Goal: Task Accomplishment & Management: Complete application form

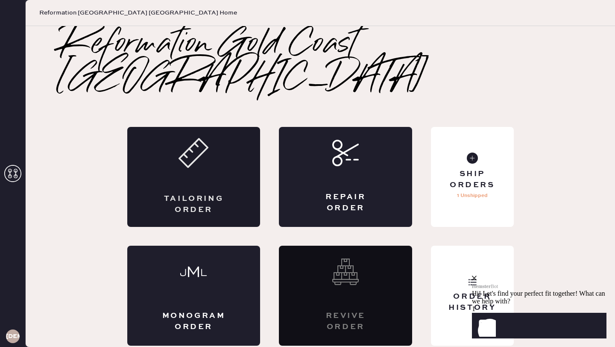
click at [177, 141] on div "Tailoring Order" at bounding box center [193, 177] width 133 height 100
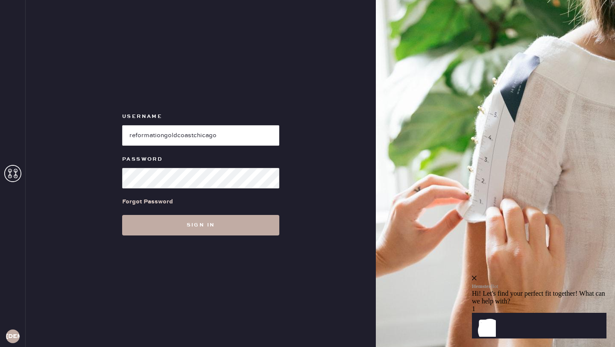
click at [228, 231] on button "Sign in" at bounding box center [200, 225] width 157 height 21
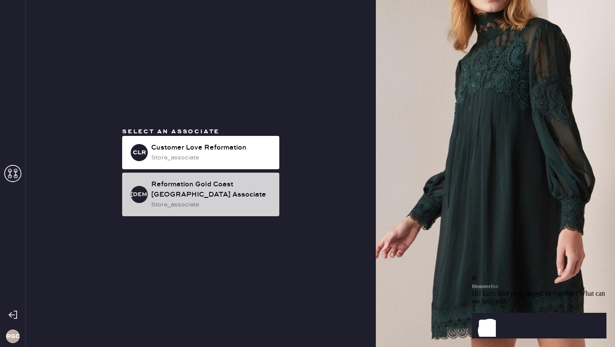
click at [215, 196] on div "Reformation Gold Coast [GEOGRAPHIC_DATA] Associate" at bounding box center [211, 189] width 121 height 21
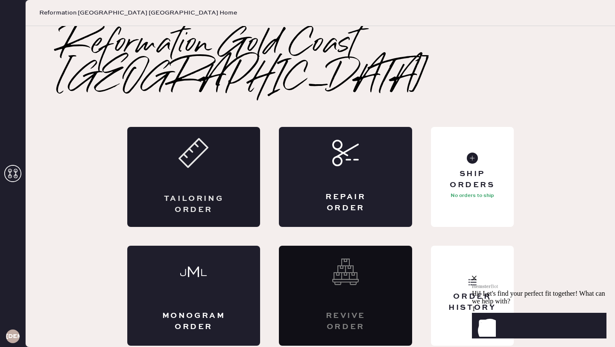
click at [175, 136] on div "Tailoring Order" at bounding box center [193, 177] width 133 height 100
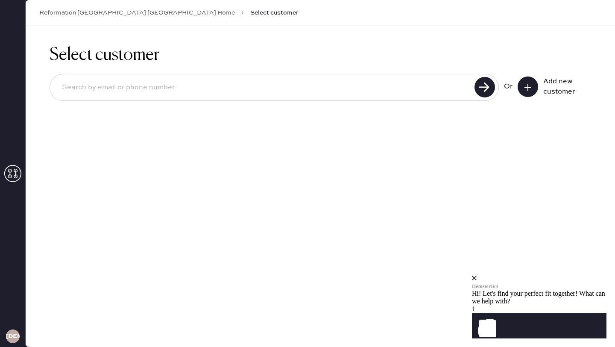
click at [133, 85] on input at bounding box center [263, 88] width 417 height 20
click at [477, 276] on icon "close" at bounding box center [474, 278] width 5 height 5
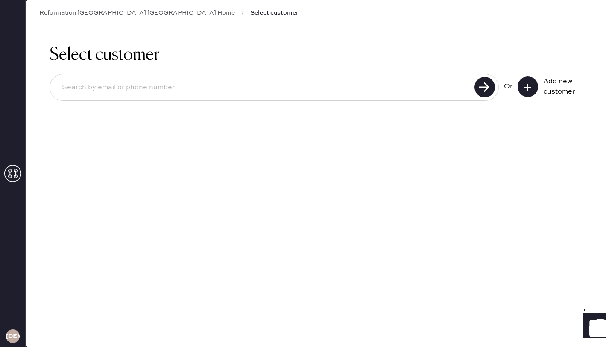
click at [206, 85] on input at bounding box center [263, 88] width 417 height 20
click at [123, 87] on input "6108444629" at bounding box center [263, 88] width 417 height 20
type input "[EMAIL_ADDRESS][DOMAIN_NAME]"
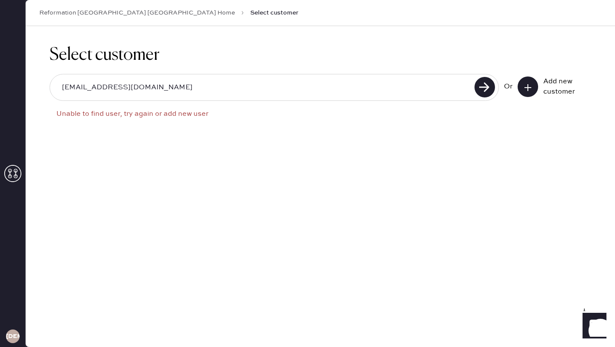
click at [528, 91] on icon at bounding box center [528, 87] width 9 height 9
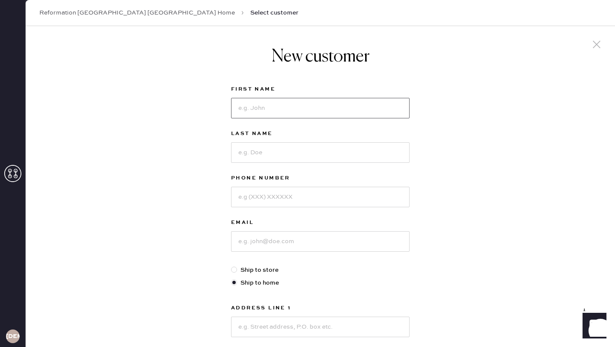
click at [258, 111] on input at bounding box center [320, 108] width 179 height 21
type input "[PERSON_NAME]"
click at [270, 154] on input at bounding box center [320, 152] width 179 height 21
type input "[PERSON_NAME]"
click at [266, 199] on input at bounding box center [320, 197] width 179 height 21
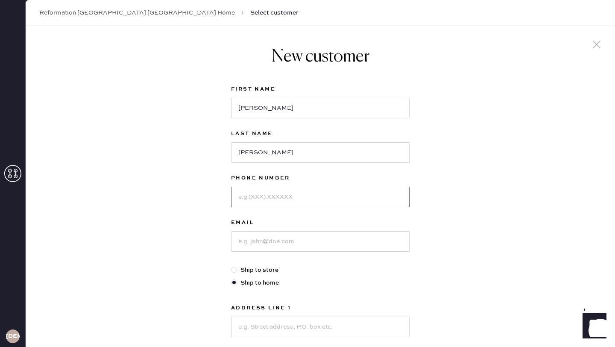
type input "7"
type input "6108444629"
click at [254, 240] on input at bounding box center [320, 241] width 179 height 21
type input "h"
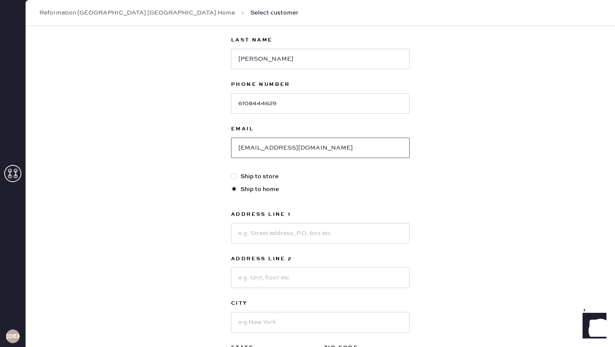
scroll to position [94, 0]
type input "[EMAIL_ADDRESS][DOMAIN_NAME]"
click at [243, 229] on input at bounding box center [320, 232] width 179 height 21
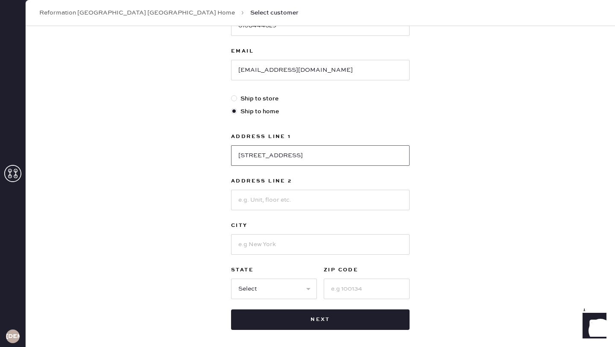
scroll to position [172, 0]
type input "[STREET_ADDRESS]"
click at [286, 289] on select "Select AK AL AR AZ CA CO CT [GEOGRAPHIC_DATA] DE FL [GEOGRAPHIC_DATA] HI [GEOGR…" at bounding box center [274, 288] width 86 height 21
select select "IL"
click at [231, 278] on select "Select AK AL AR AZ CA CO CT [GEOGRAPHIC_DATA] DE FL [GEOGRAPHIC_DATA] HI [GEOGR…" at bounding box center [274, 288] width 86 height 21
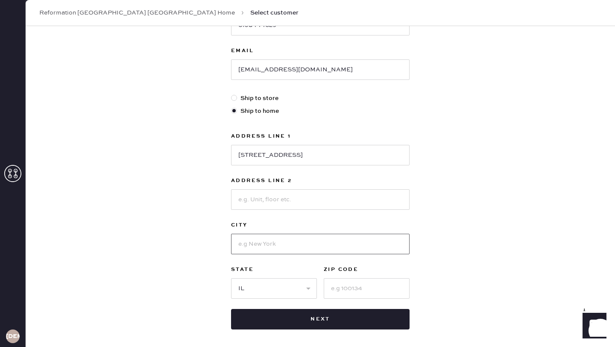
click at [253, 246] on input at bounding box center [320, 244] width 179 height 21
type input "[GEOGRAPHIC_DATA]"
click at [353, 278] on input at bounding box center [367, 288] width 86 height 21
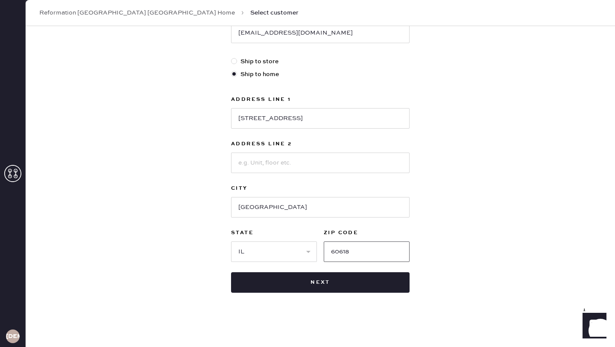
scroll to position [209, 0]
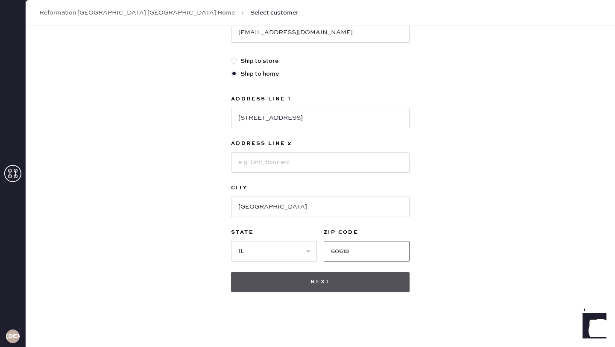
type input "60618"
click at [266, 284] on button "Next" at bounding box center [320, 282] width 179 height 21
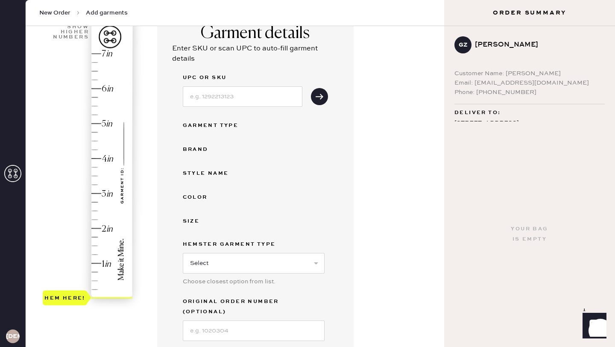
scroll to position [63, 0]
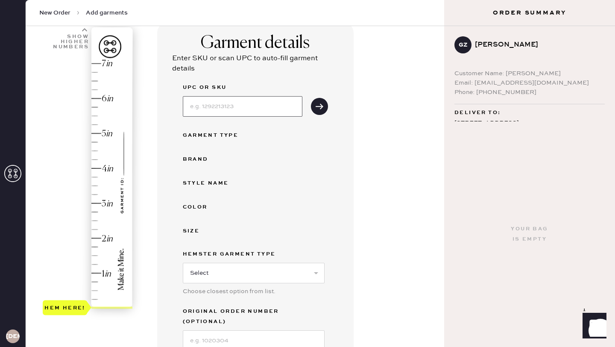
click at [207, 106] on input at bounding box center [243, 106] width 120 height 21
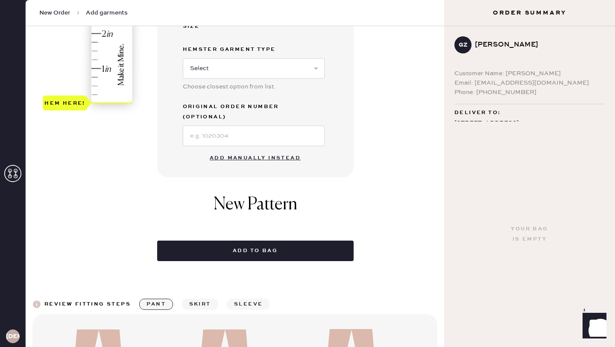
scroll to position [288, 0]
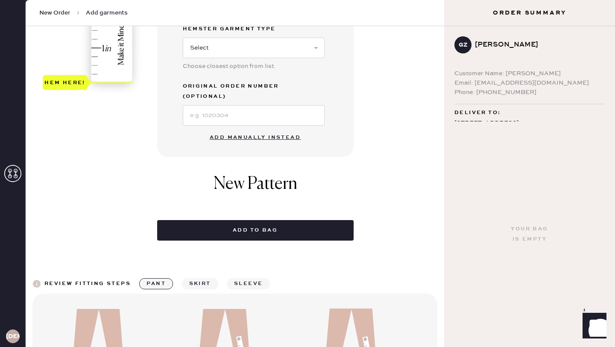
type input "1313451smt025"
click at [243, 129] on button "Add manually instead" at bounding box center [255, 137] width 101 height 17
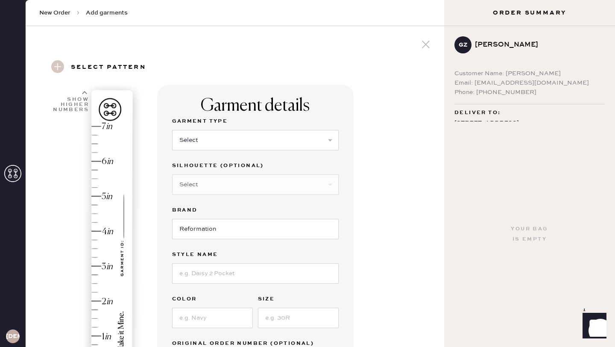
scroll to position [0, 0]
click at [212, 138] on select "Select Basic Skirt Jeans Leggings Pants Shorts Basic Sleeved Dress Basic Sleeve…" at bounding box center [255, 139] width 167 height 21
click at [172, 129] on select "Select Basic Skirt Jeans Leggings Pants Shorts Basic Sleeved Dress Basic Sleeve…" at bounding box center [255, 139] width 167 height 21
click at [196, 146] on select "Select Basic Skirt Jeans Leggings Pants Shorts Basic Sleeved Dress Basic Sleeve…" at bounding box center [255, 139] width 167 height 21
select select "2"
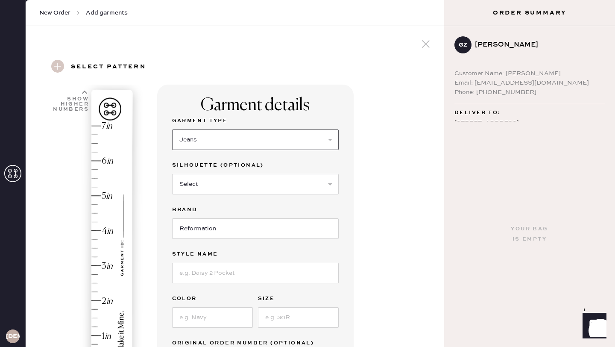
click at [172, 129] on select "Select Basic Skirt Jeans Leggings Pants Shorts Basic Sleeved Dress Basic Sleeve…" at bounding box center [255, 139] width 167 height 21
click at [191, 182] on select "Select Shorts Cropped Flare Boot Cut Straight Skinny Other" at bounding box center [255, 184] width 167 height 21
select select "other"
click at [172, 174] on select "Select Shorts Cropped Flare Boot Cut Straight Skinny Other" at bounding box center [255, 184] width 167 height 21
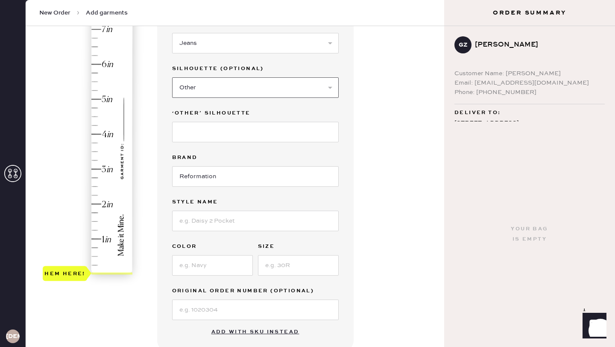
scroll to position [101, 0]
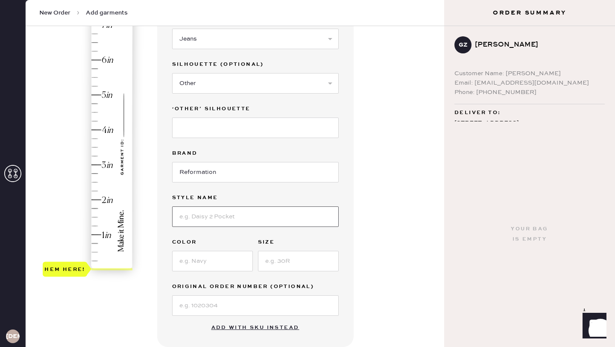
click at [191, 216] on input at bounding box center [255, 216] width 167 height 21
type input "[PERSON_NAME] Rise Slouchy Wide Leg Jeans"
click at [214, 265] on input at bounding box center [212, 261] width 81 height 21
type input "SUMMIT"
click at [283, 267] on input at bounding box center [298, 261] width 81 height 21
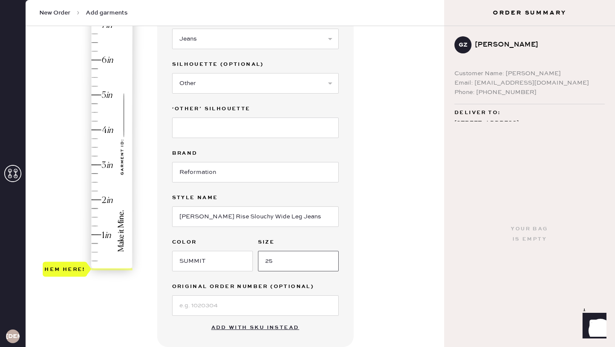
type input "25"
type input "4.75"
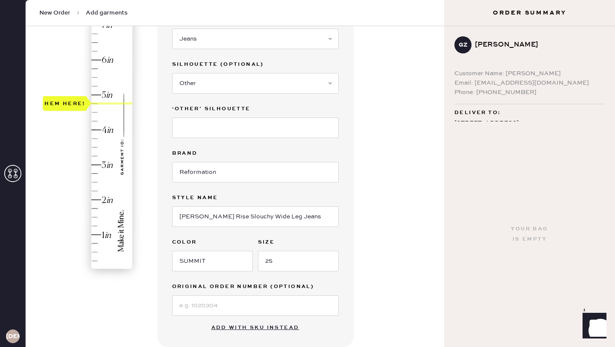
click at [94, 104] on div "Hem here!" at bounding box center [88, 147] width 91 height 252
click at [197, 312] on input at bounding box center [255, 305] width 167 height 21
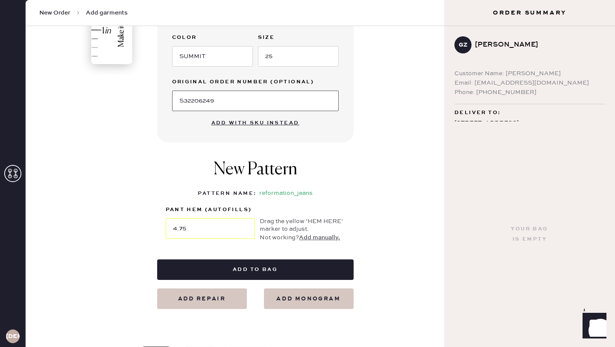
scroll to position [346, 0]
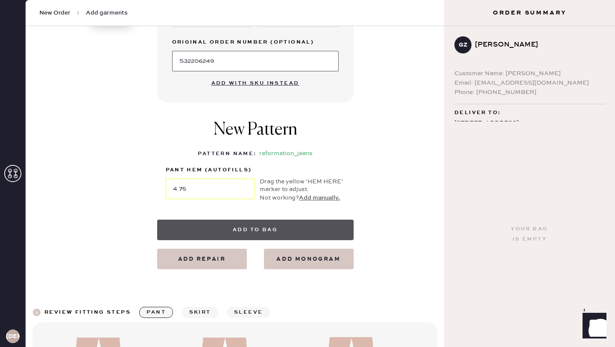
type input "S32206249"
click at [243, 228] on button "Add to bag" at bounding box center [255, 230] width 196 height 21
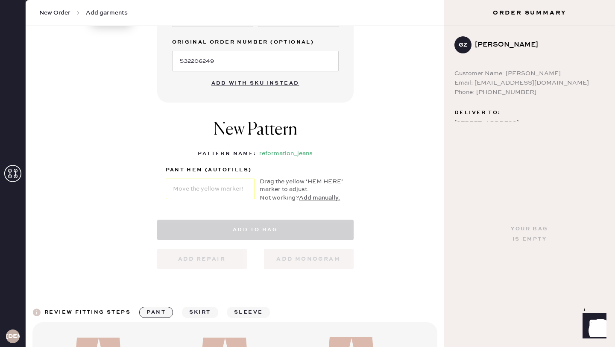
select select "2"
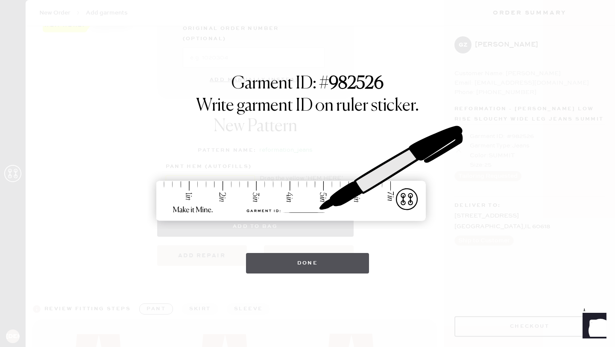
click at [295, 257] on button "Done" at bounding box center [307, 263] width 123 height 21
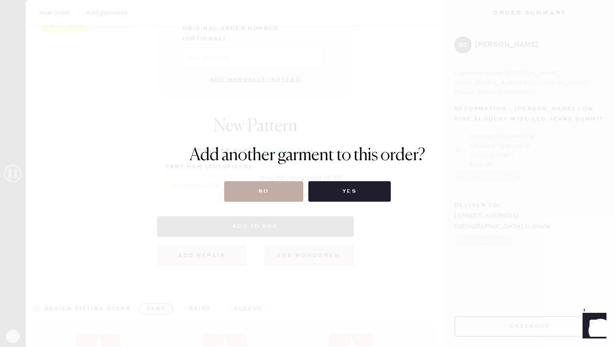
click at [244, 193] on button "No" at bounding box center [263, 191] width 79 height 21
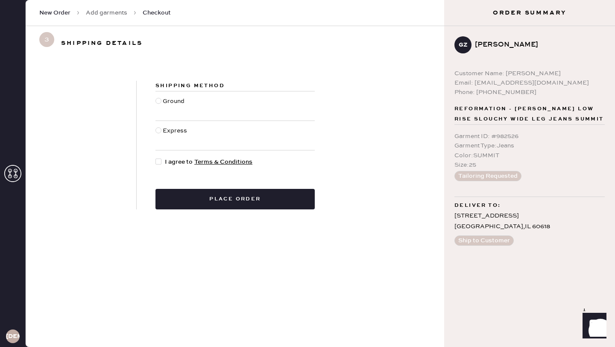
click at [187, 104] on div "Ground" at bounding box center [234, 105] width 159 height 29
click at [158, 100] on div at bounding box center [158, 101] width 6 height 6
click at [156, 97] on input "Ground" at bounding box center [155, 97] width 0 height 0
radio input "true"
click at [158, 162] on div at bounding box center [158, 161] width 6 height 6
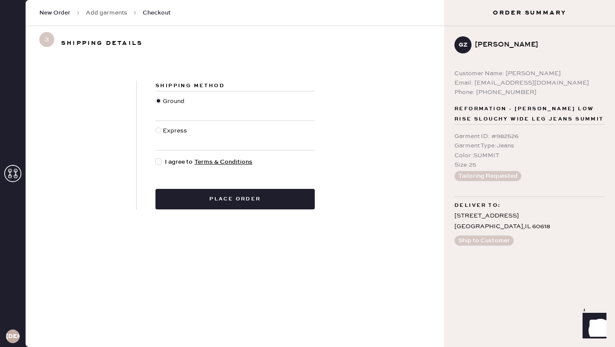
click at [156, 158] on input "I agree to Terms & Conditions" at bounding box center [155, 157] width 0 height 0
checkbox input "true"
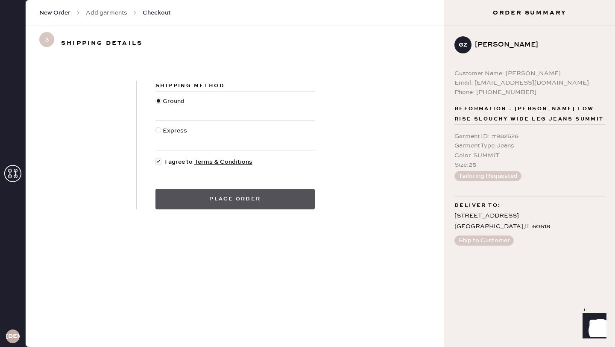
click at [239, 194] on button "Place order" at bounding box center [234, 199] width 159 height 21
